Goal: Navigation & Orientation: Find specific page/section

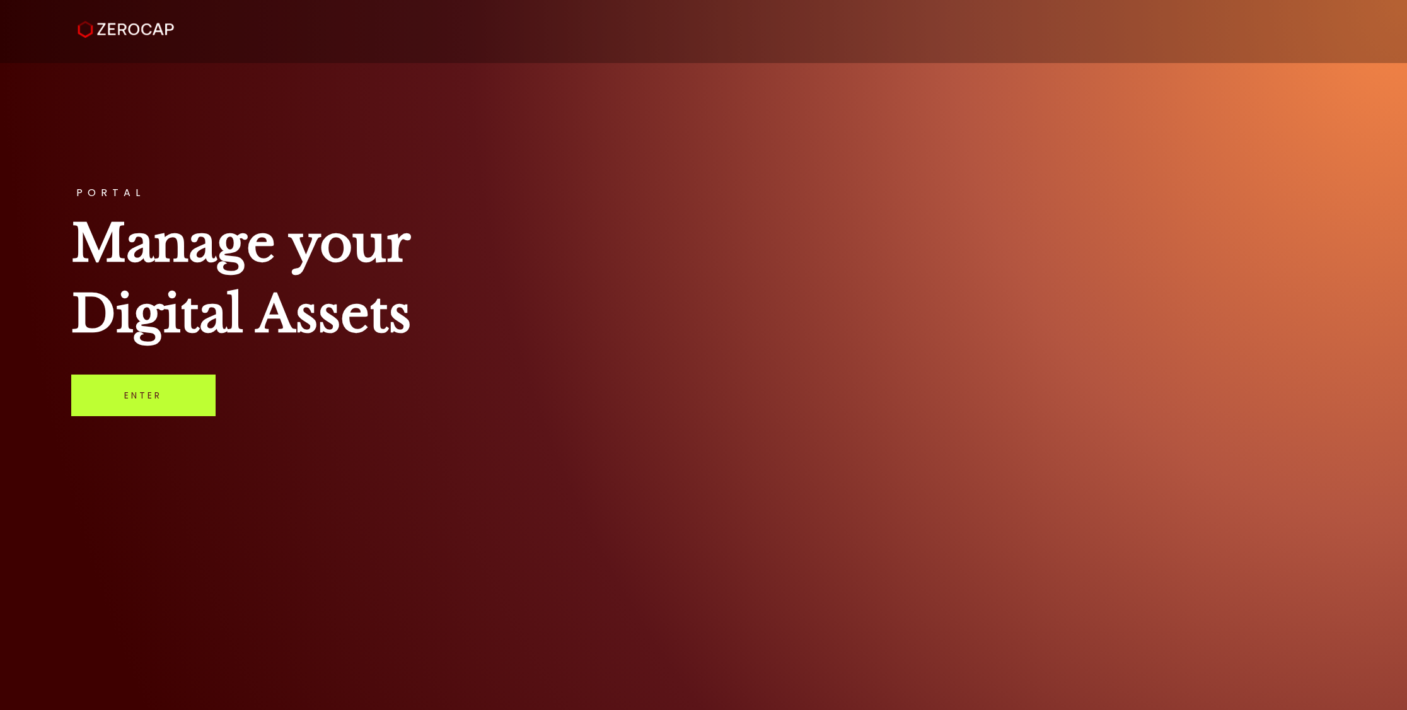
click at [178, 375] on link "Enter" at bounding box center [143, 395] width 144 height 42
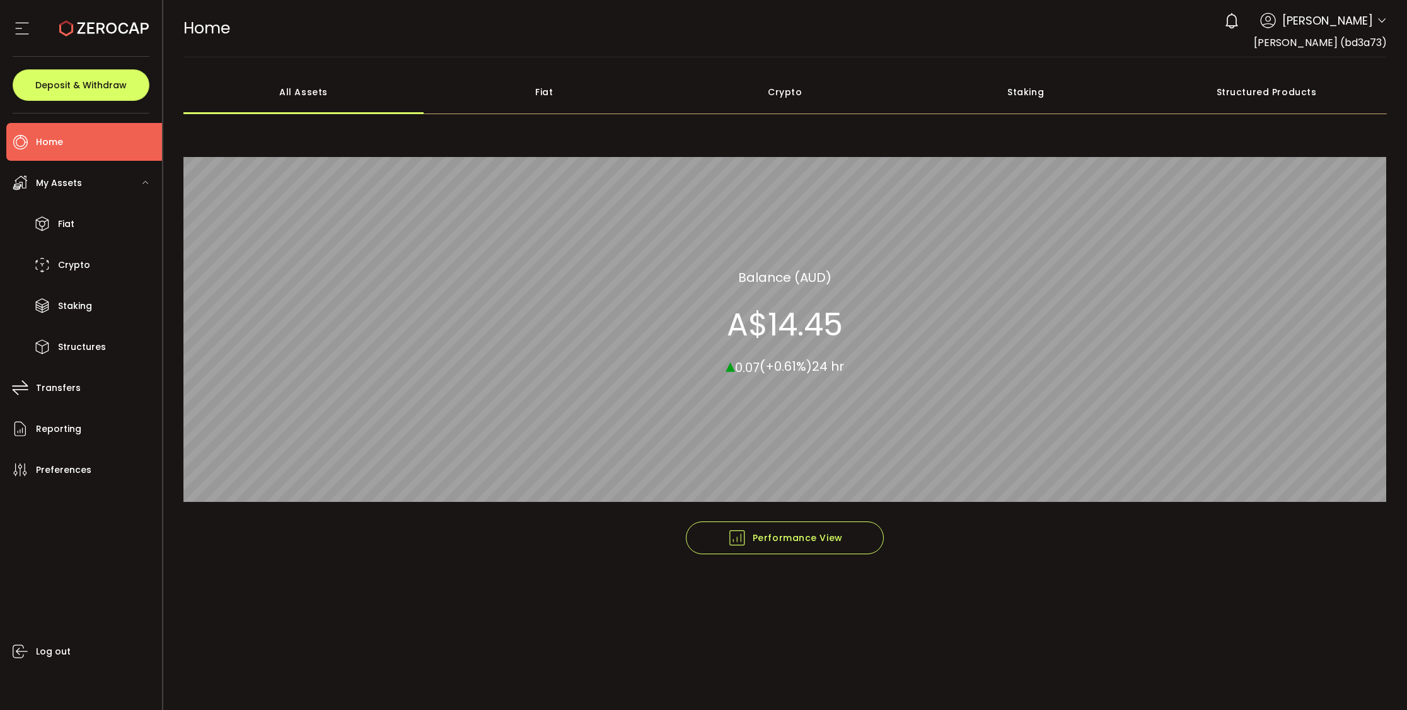
click at [1340, 18] on span "[PERSON_NAME]" at bounding box center [1327, 20] width 91 height 17
click at [1379, 16] on icon at bounding box center [1382, 21] width 10 height 10
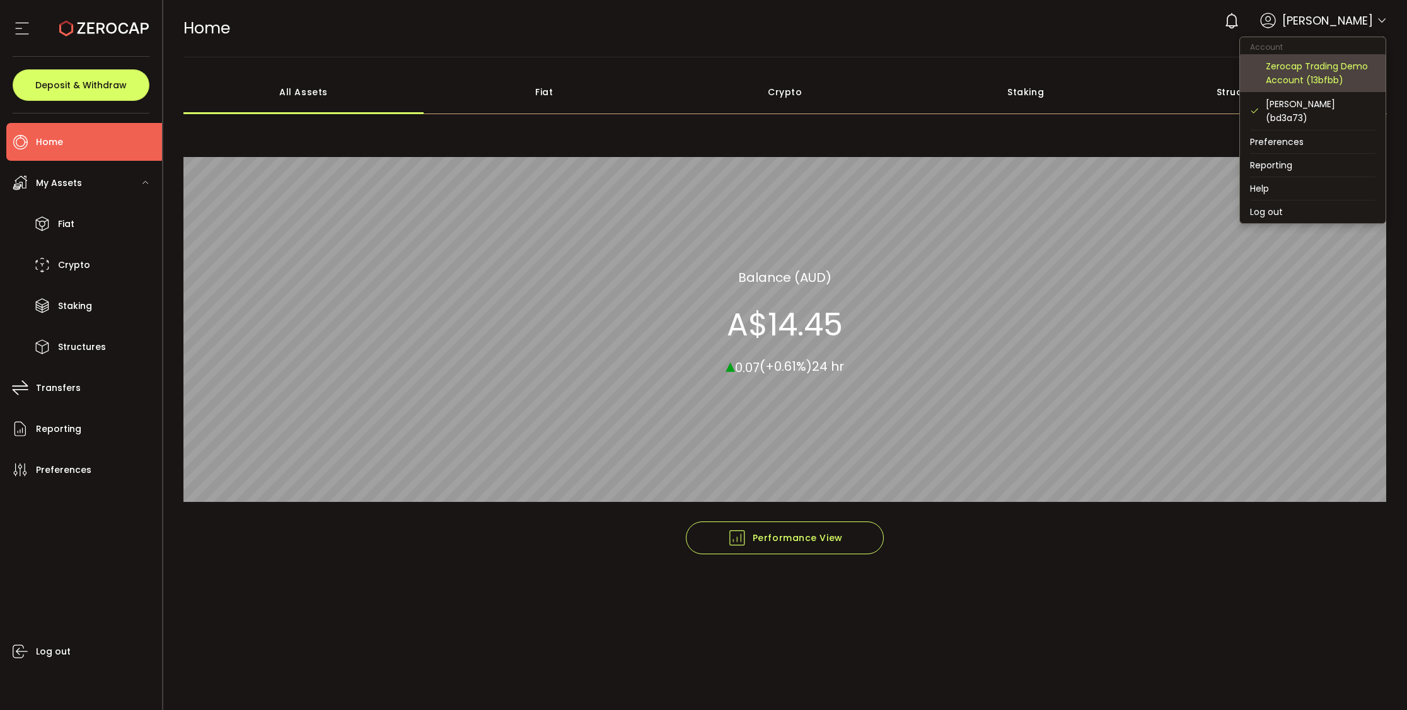
click at [1335, 78] on div "Zerocap Trading Demo Account (13bfbb)" at bounding box center [1321, 73] width 110 height 28
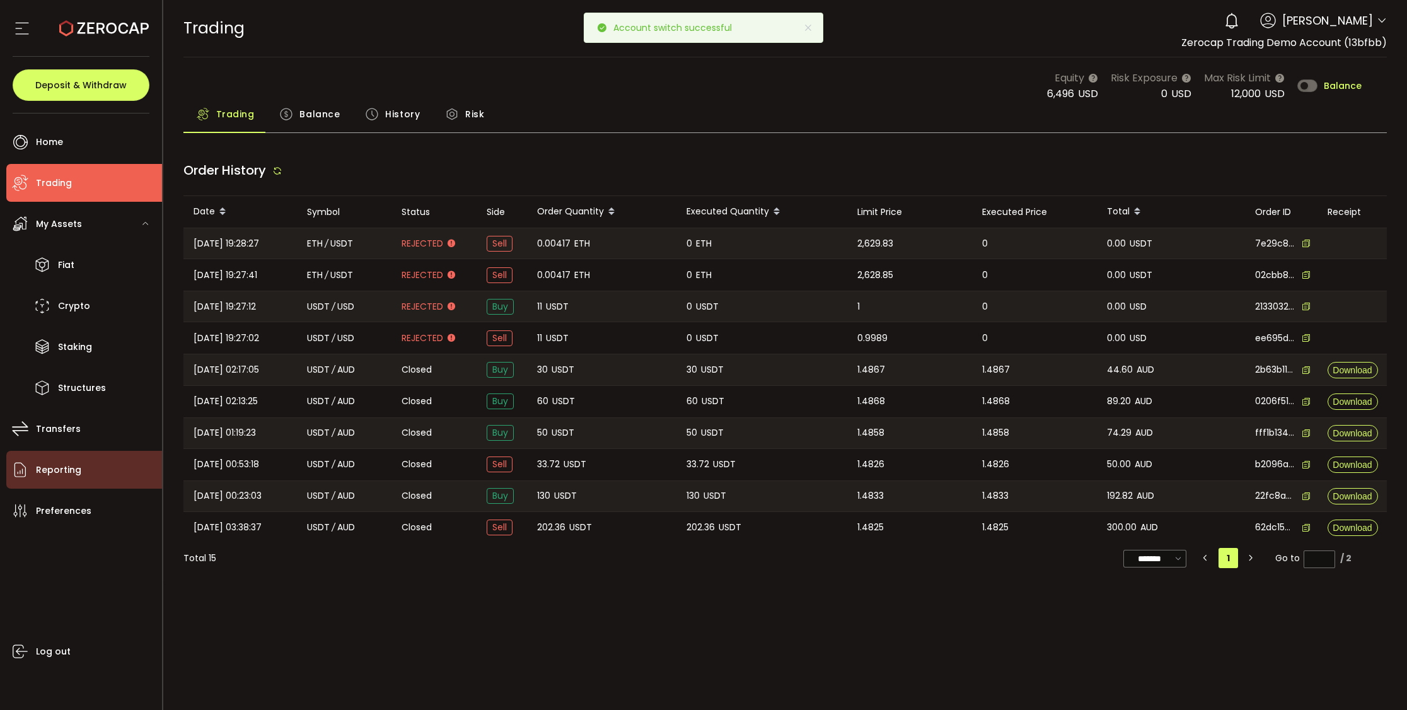
type input "***"
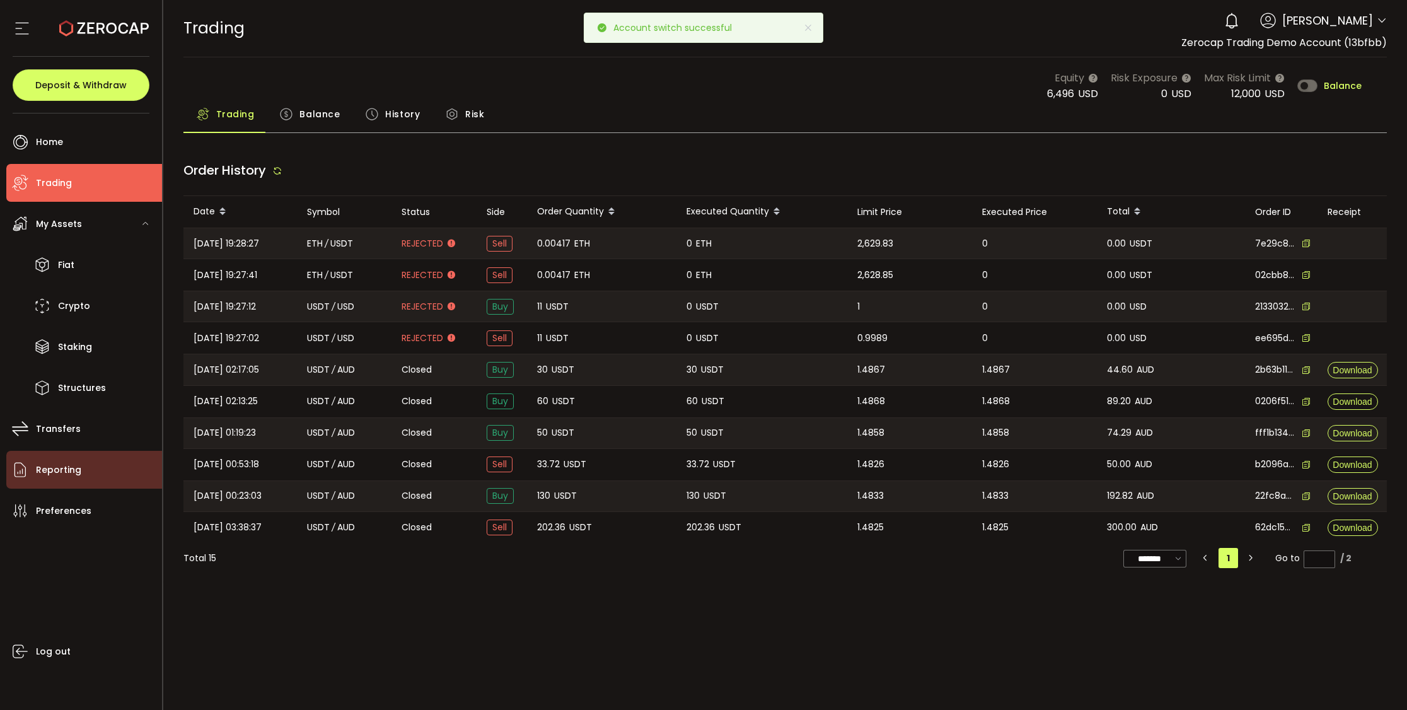
type input "***"
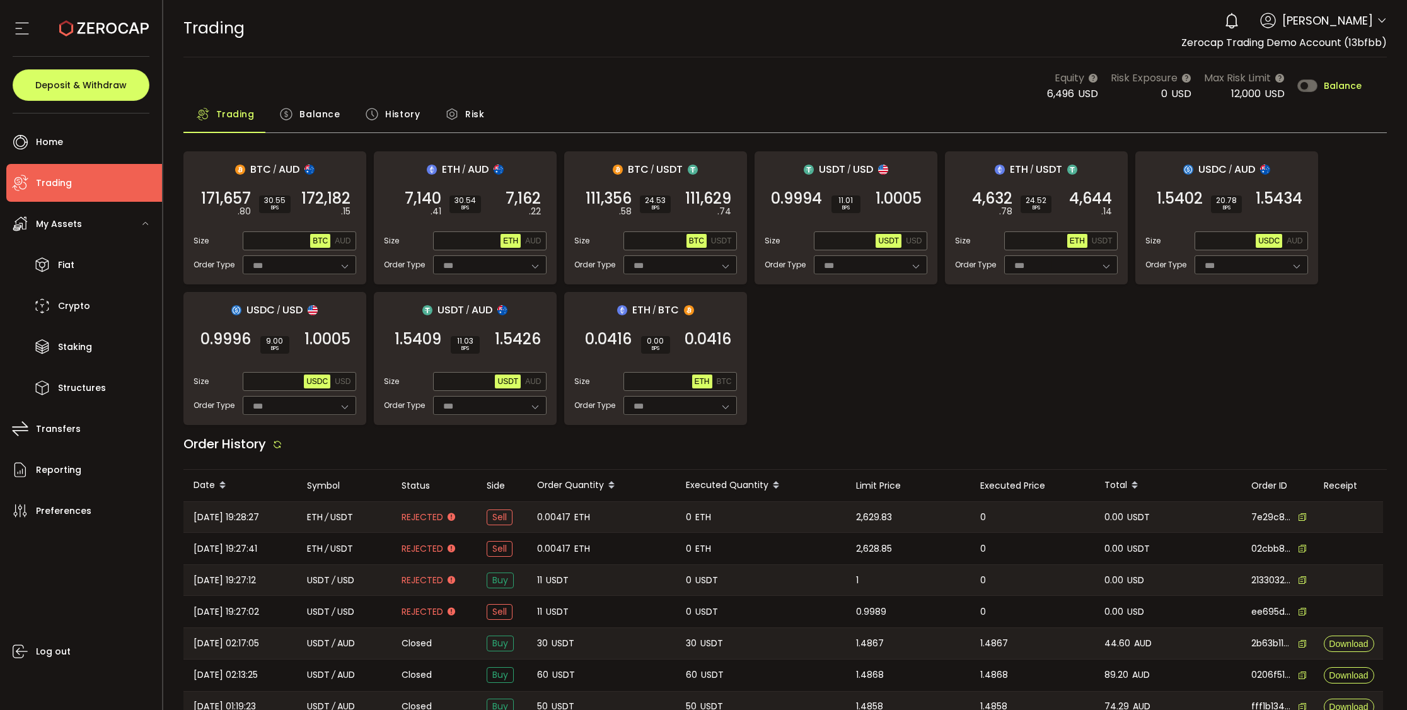
click at [1276, 26] on icon at bounding box center [1268, 21] width 16 height 16
click at [1377, 21] on icon at bounding box center [1382, 21] width 10 height 10
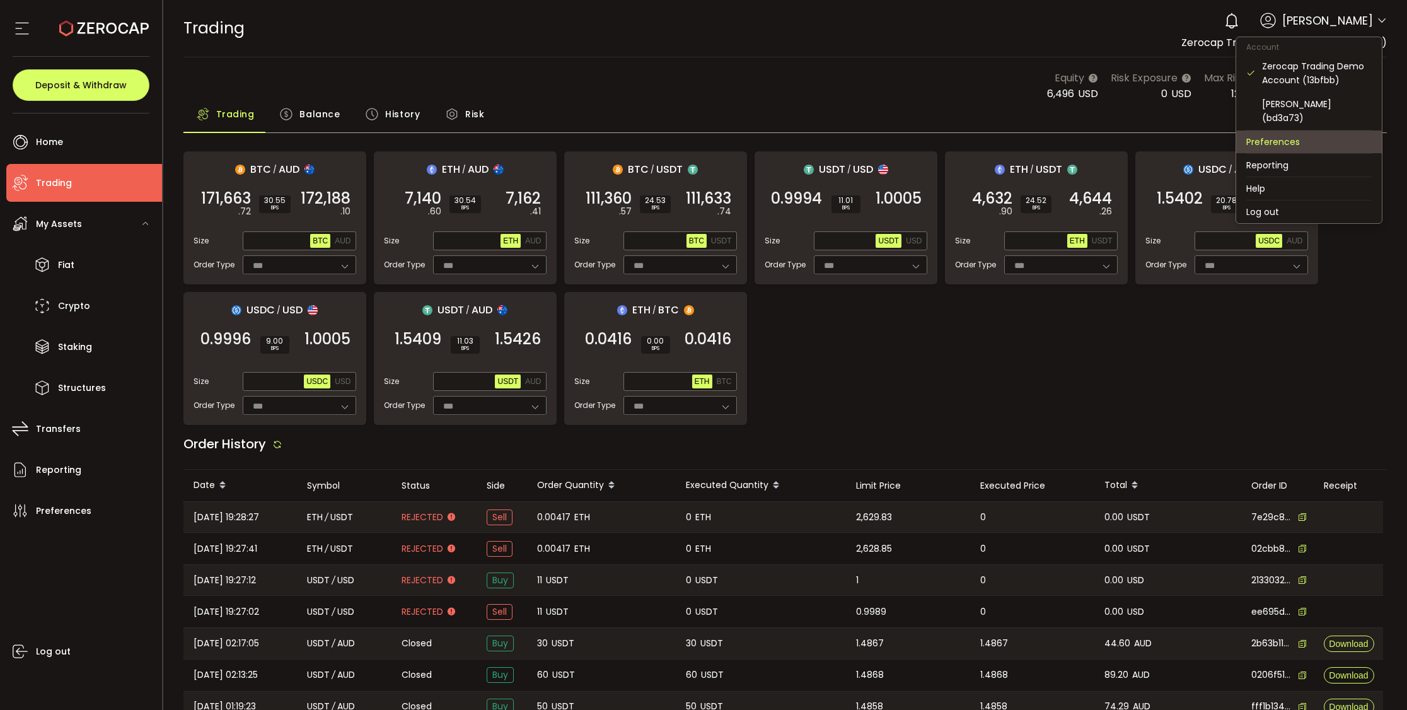
click at [1324, 131] on li "Preferences" at bounding box center [1309, 142] width 146 height 23
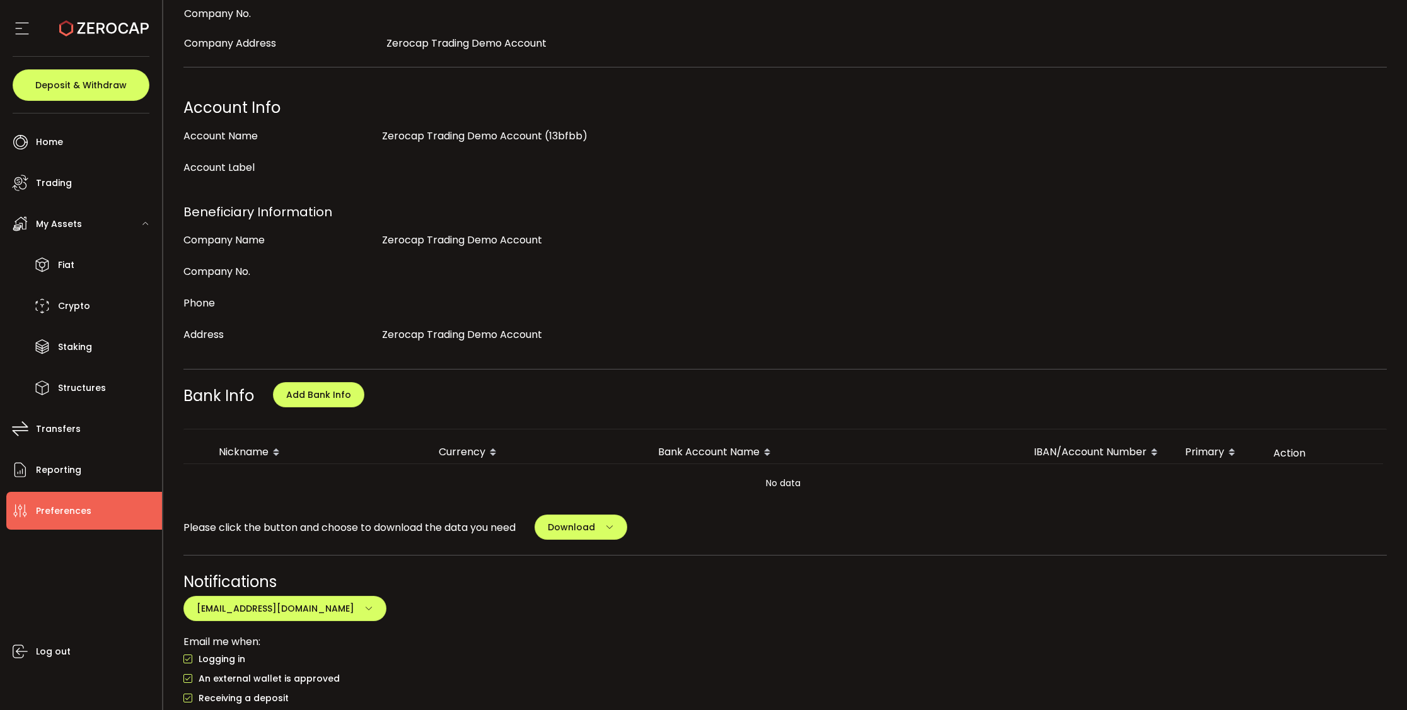
scroll to position [520, 0]
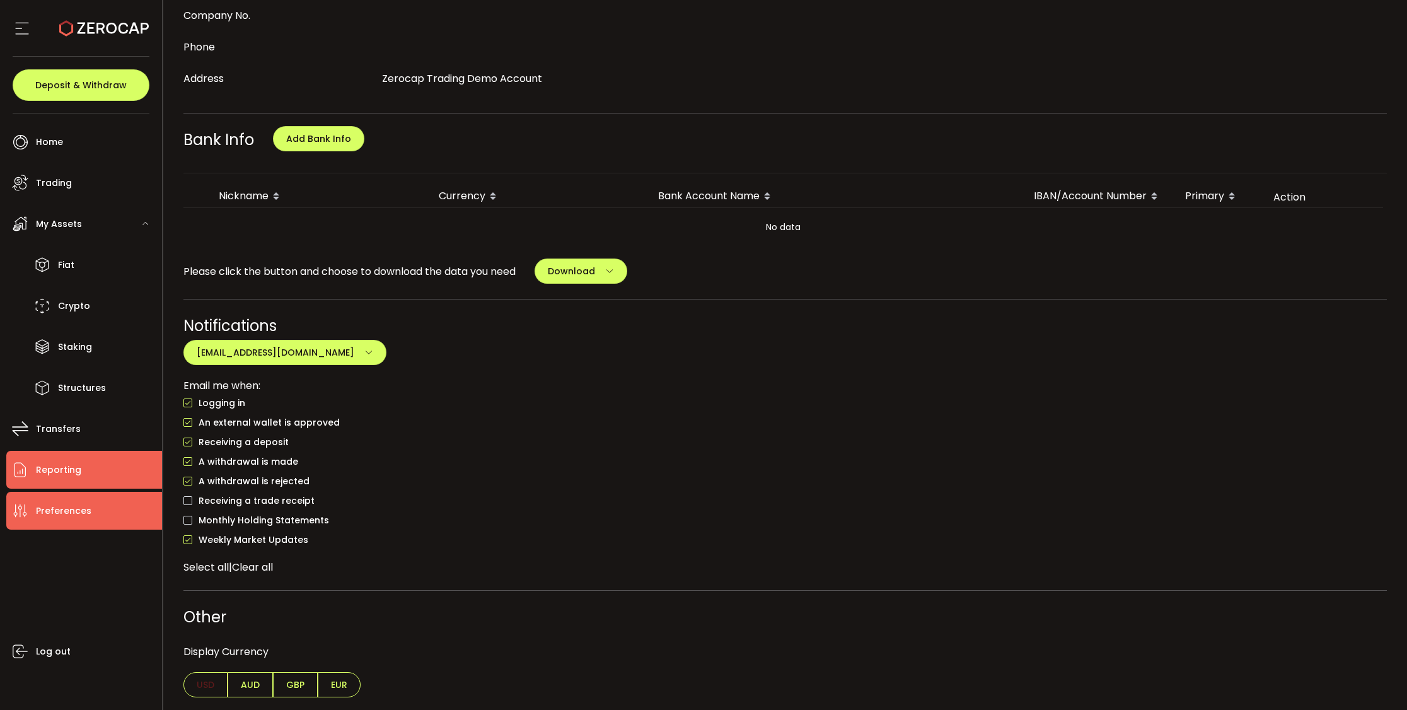
click at [110, 483] on li "Reporting" at bounding box center [84, 470] width 156 height 38
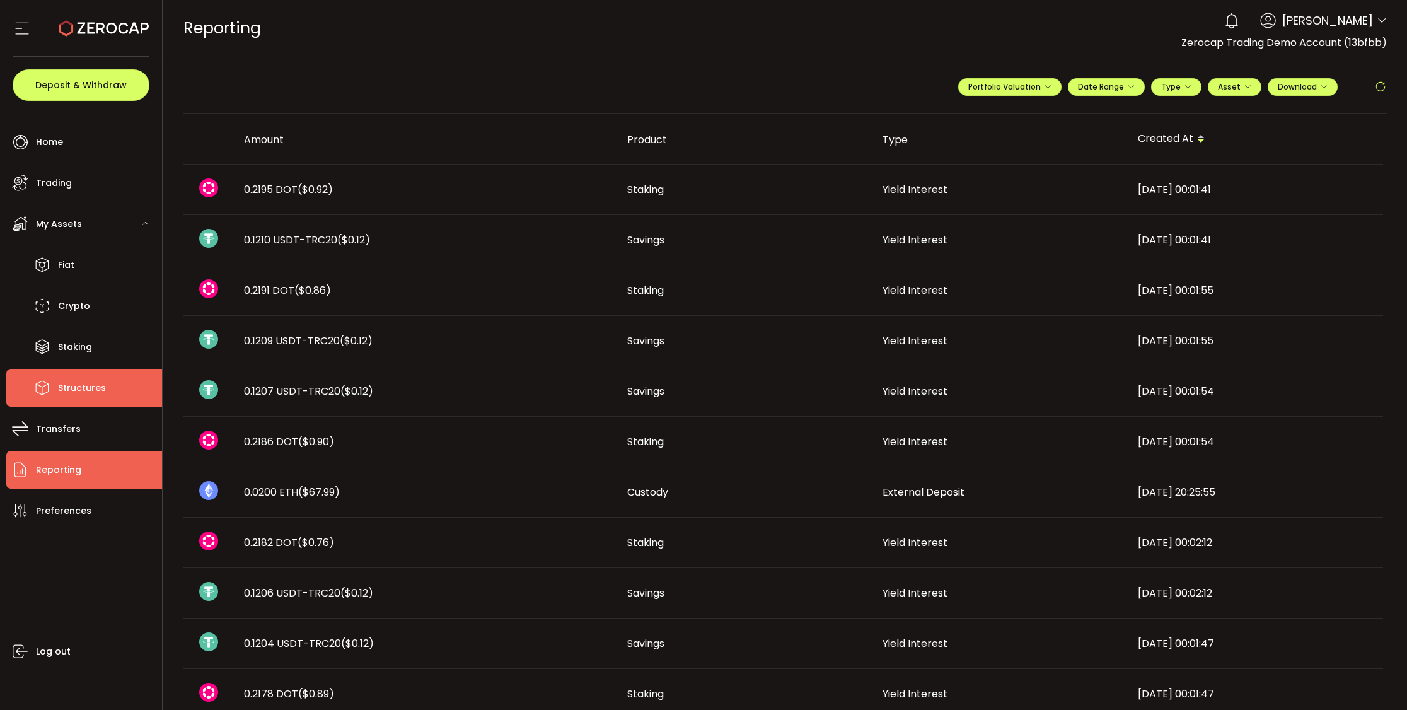
click at [121, 397] on li "Structures" at bounding box center [84, 388] width 156 height 38
